Goal: Find specific page/section: Find specific page/section

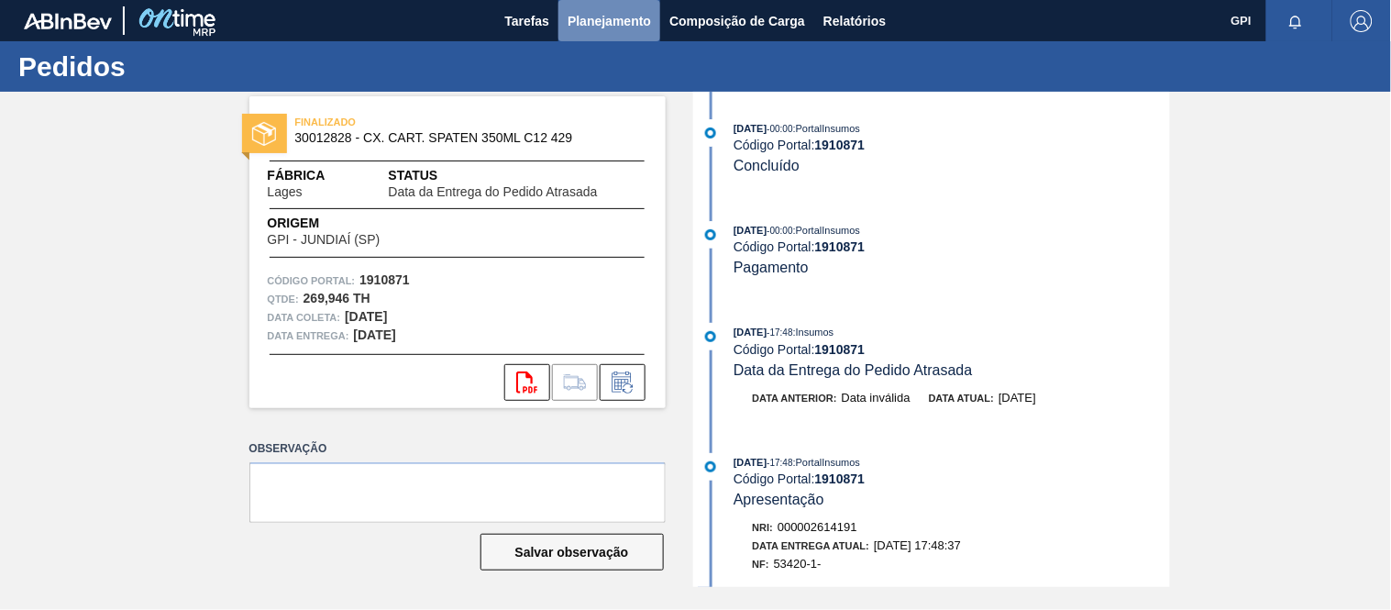
click at [634, 18] on span "Planejamento" at bounding box center [609, 21] width 83 height 22
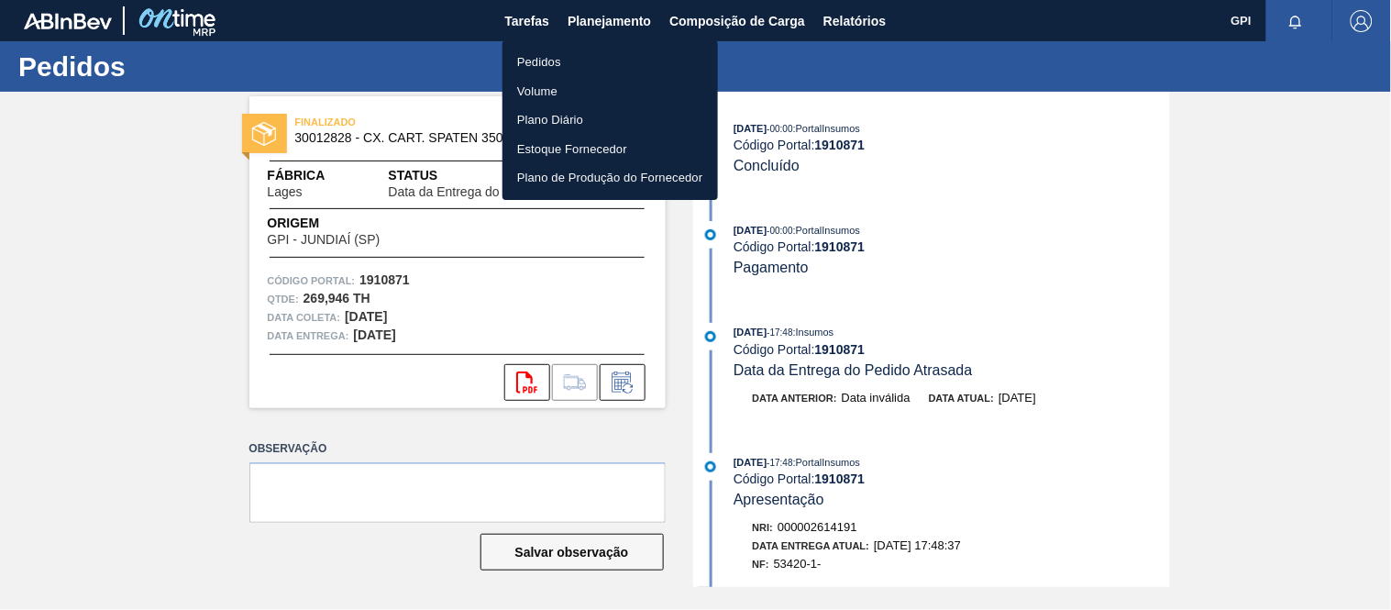
click at [548, 52] on li "Pedidos" at bounding box center [611, 62] width 216 height 29
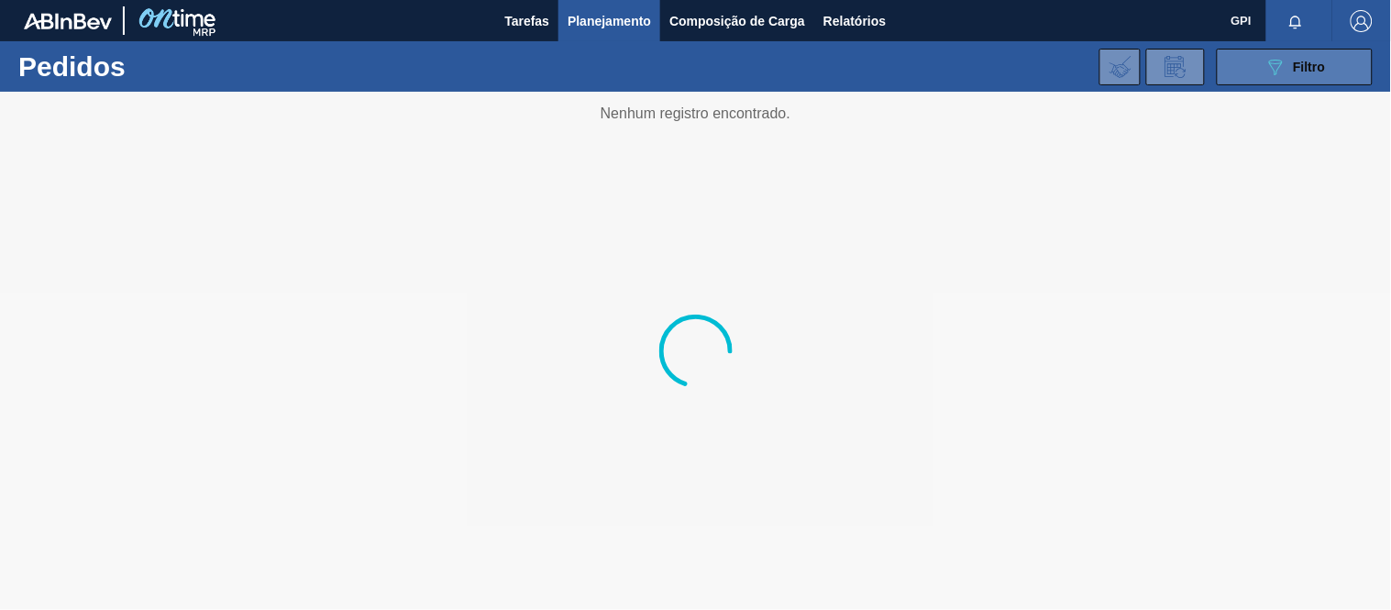
click at [1240, 77] on button "089F7B8B-B2A5-4AFE-B5C0-19BA573D28AC Filtro" at bounding box center [1295, 67] width 156 height 37
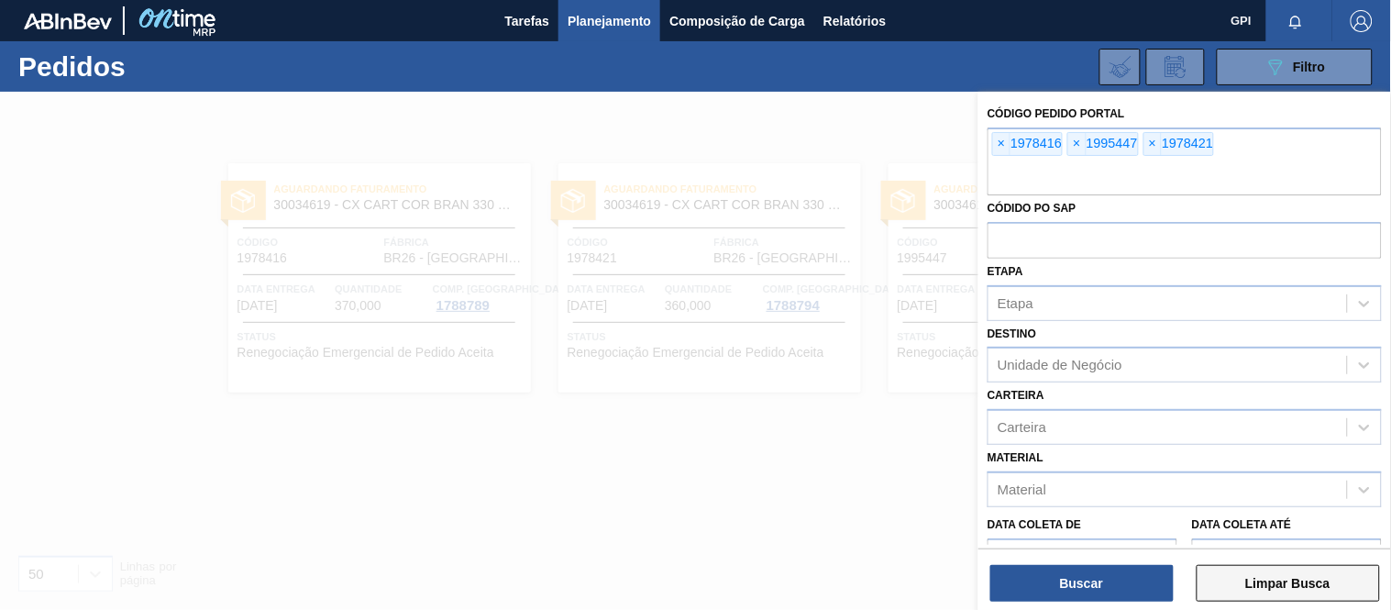
click at [1315, 579] on button "Limpar Busca" at bounding box center [1288, 583] width 183 height 37
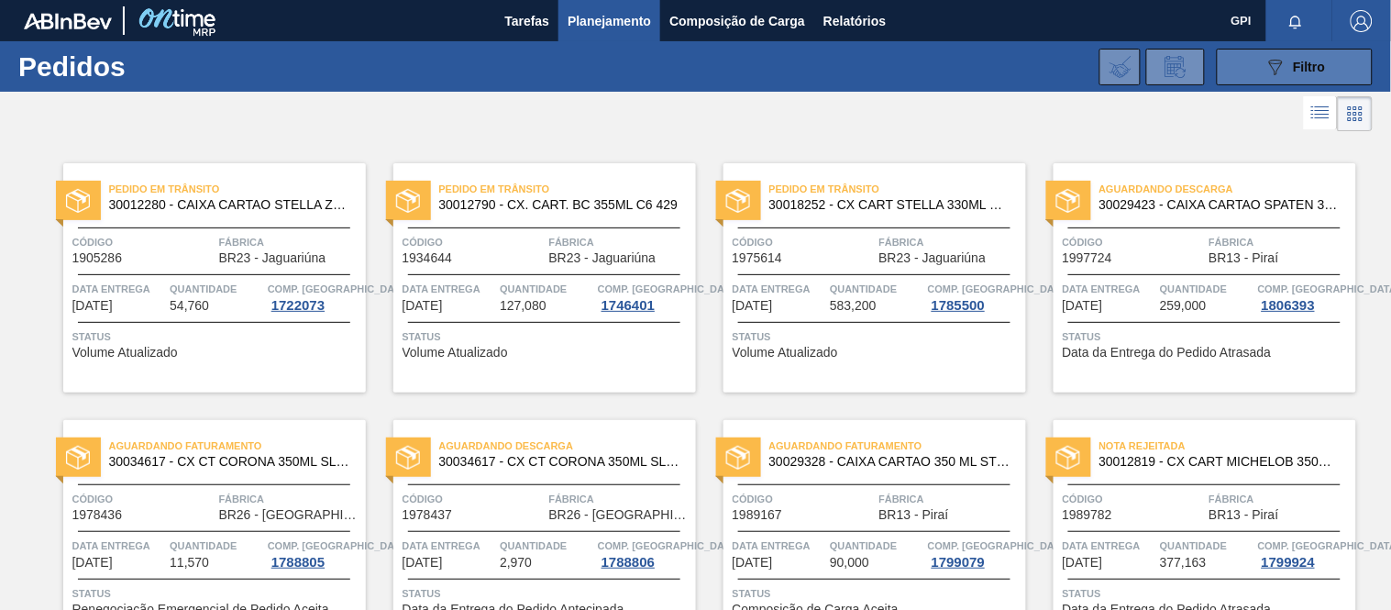
click at [1250, 49] on button "089F7B8B-B2A5-4AFE-B5C0-19BA573D28AC Filtro" at bounding box center [1295, 67] width 156 height 37
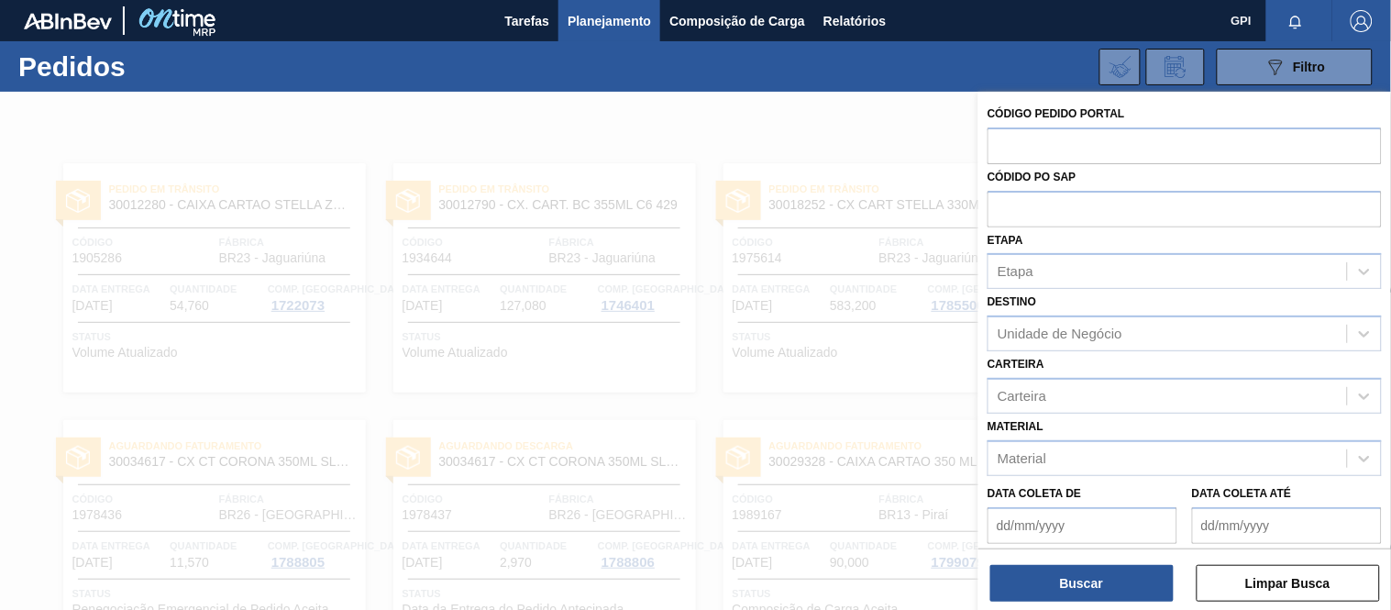
click at [924, 124] on div at bounding box center [695, 397] width 1391 height 610
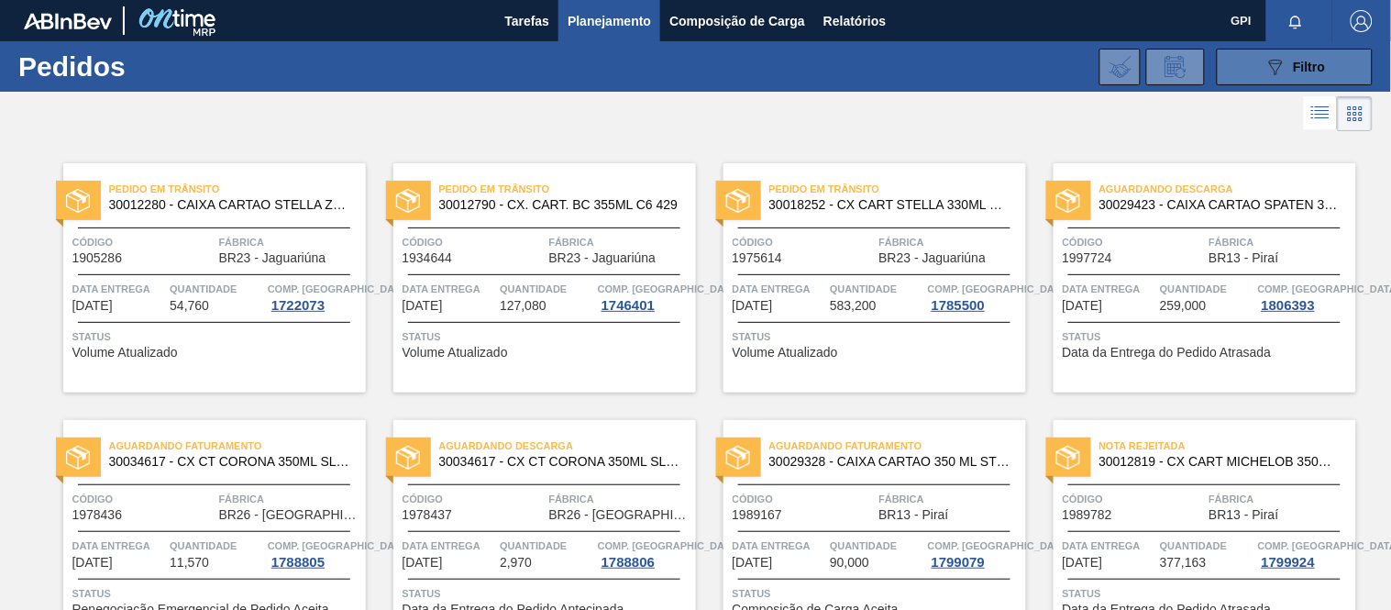
click at [1315, 57] on div "089F7B8B-B2A5-4AFE-B5C0-19BA573D28AC Filtro" at bounding box center [1295, 67] width 61 height 22
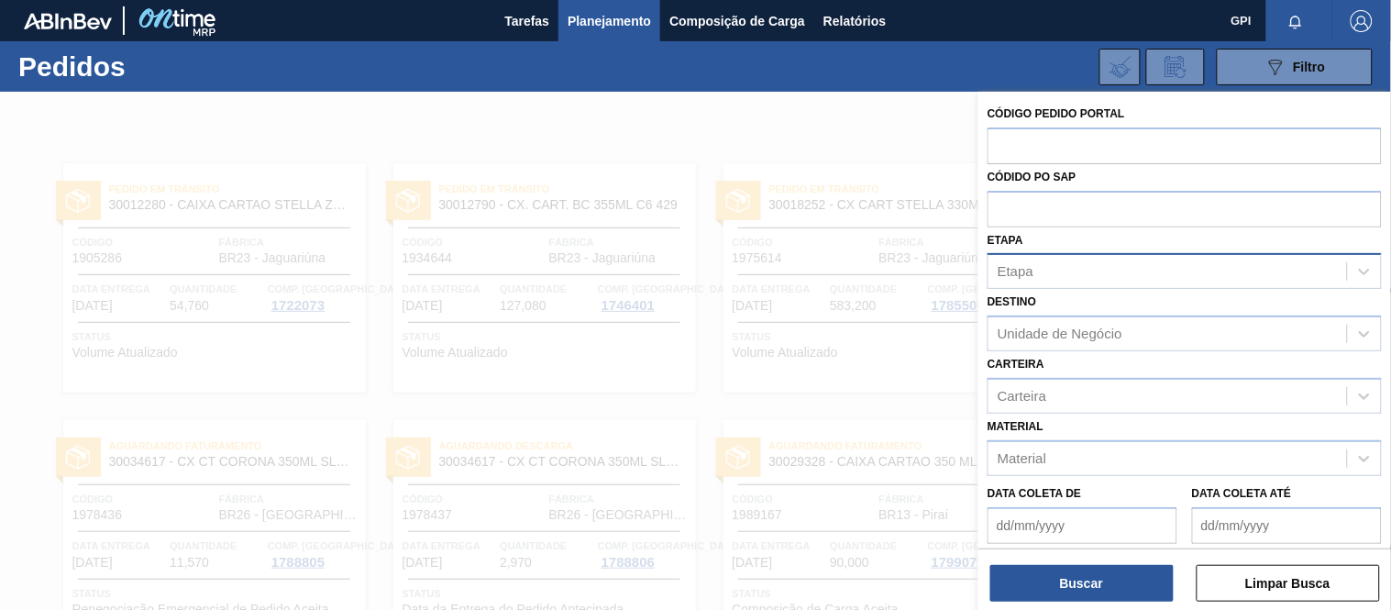
click at [1123, 279] on div "Etapa" at bounding box center [1168, 272] width 359 height 27
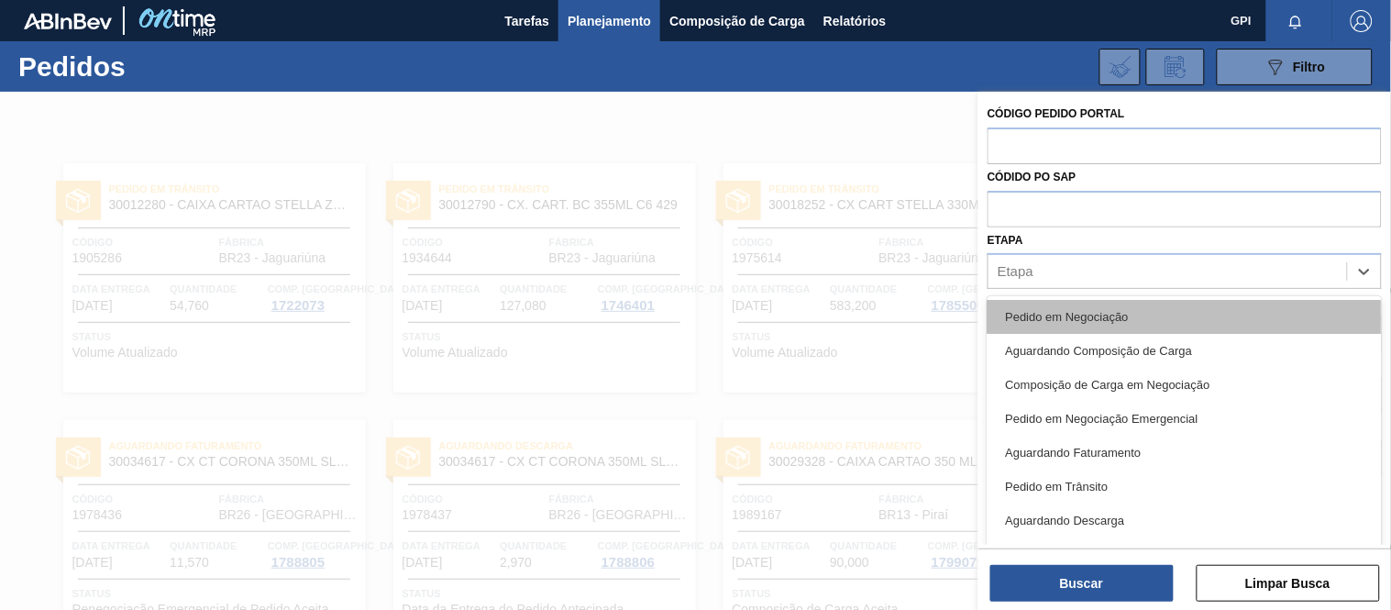
click at [1092, 304] on div "Pedido em Negociação" at bounding box center [1185, 317] width 394 height 34
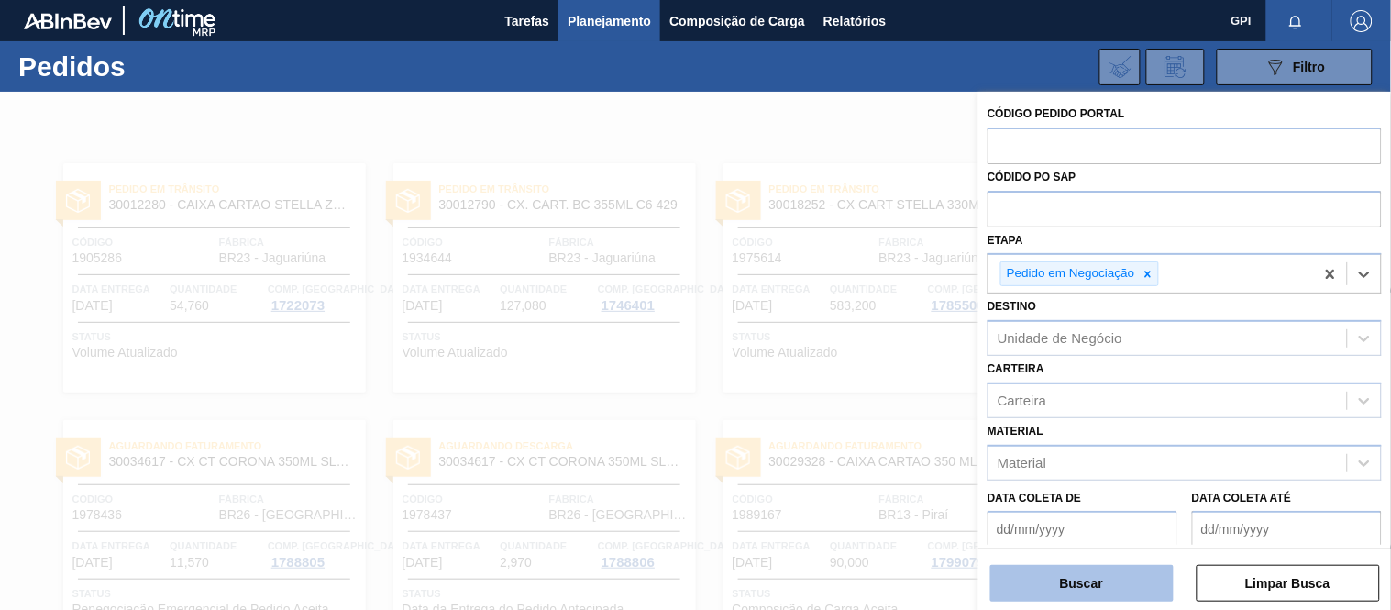
click at [1049, 589] on button "Buscar" at bounding box center [1082, 583] width 183 height 37
